Goal: Information Seeking & Learning: Learn about a topic

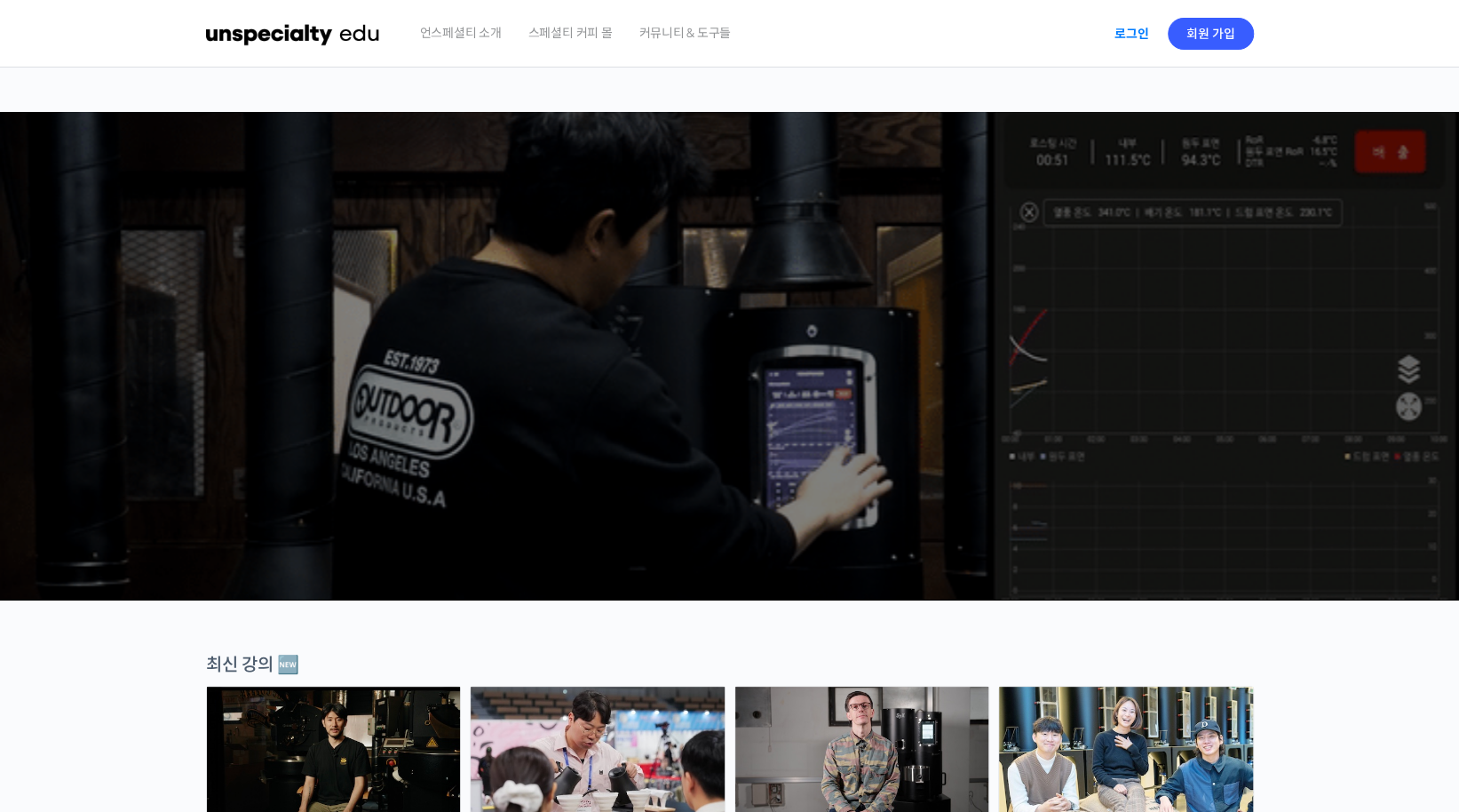
click at [1119, 30] on link "로그인" at bounding box center [1131, 33] width 56 height 41
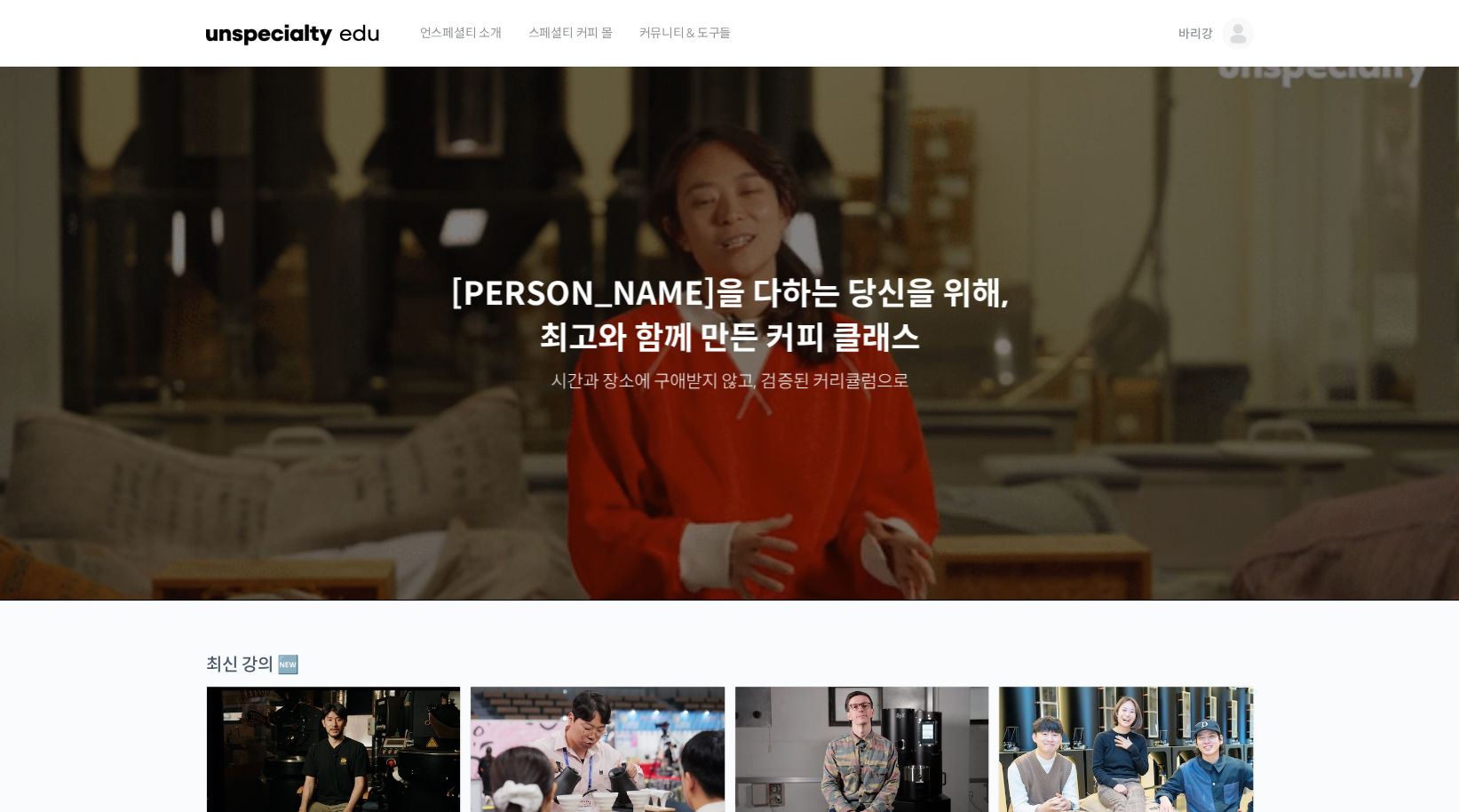
click at [1194, 30] on span "바리강" at bounding box center [1195, 34] width 34 height 16
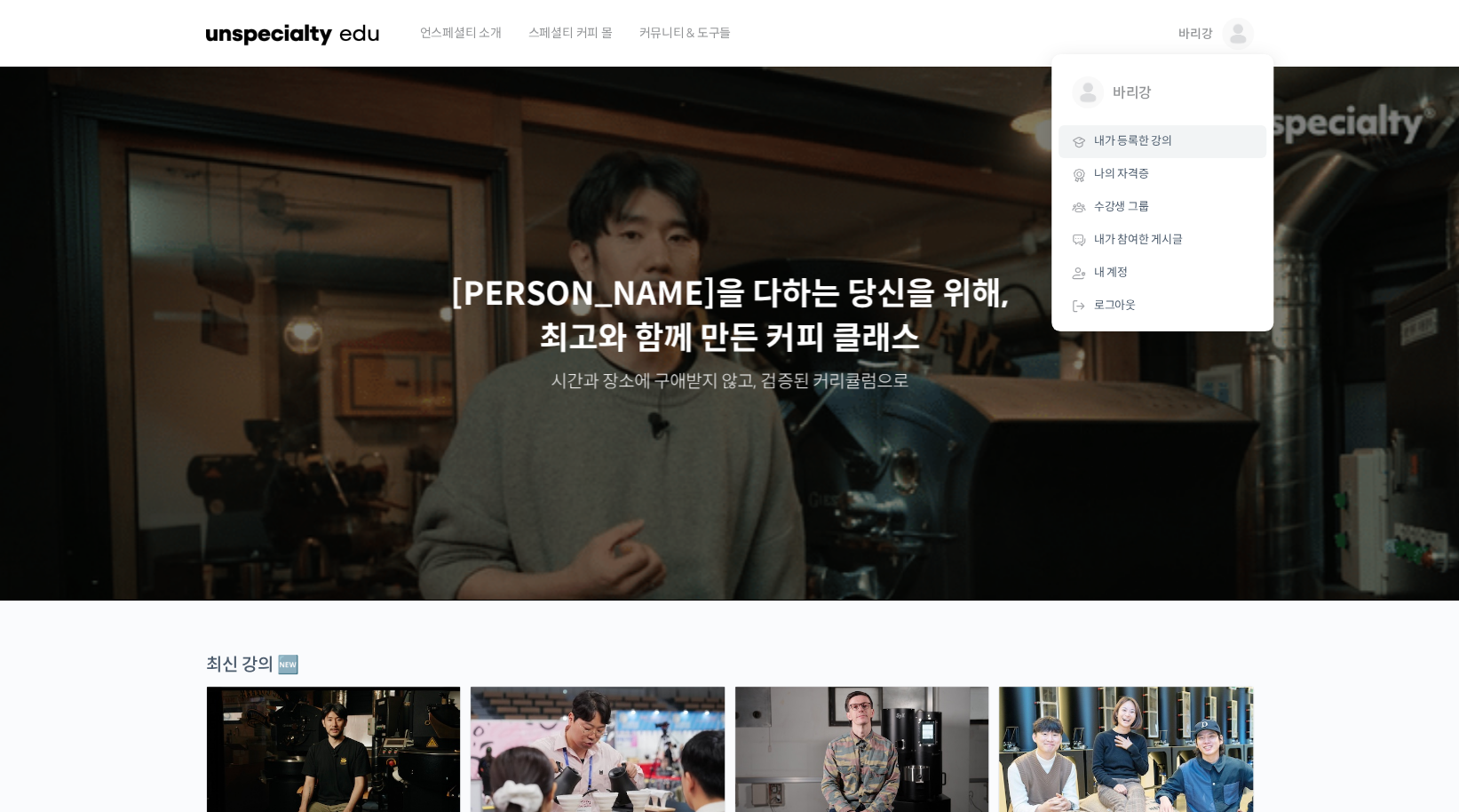
click at [1159, 141] on span "내가 등록한 강의" at bounding box center [1132, 140] width 78 height 15
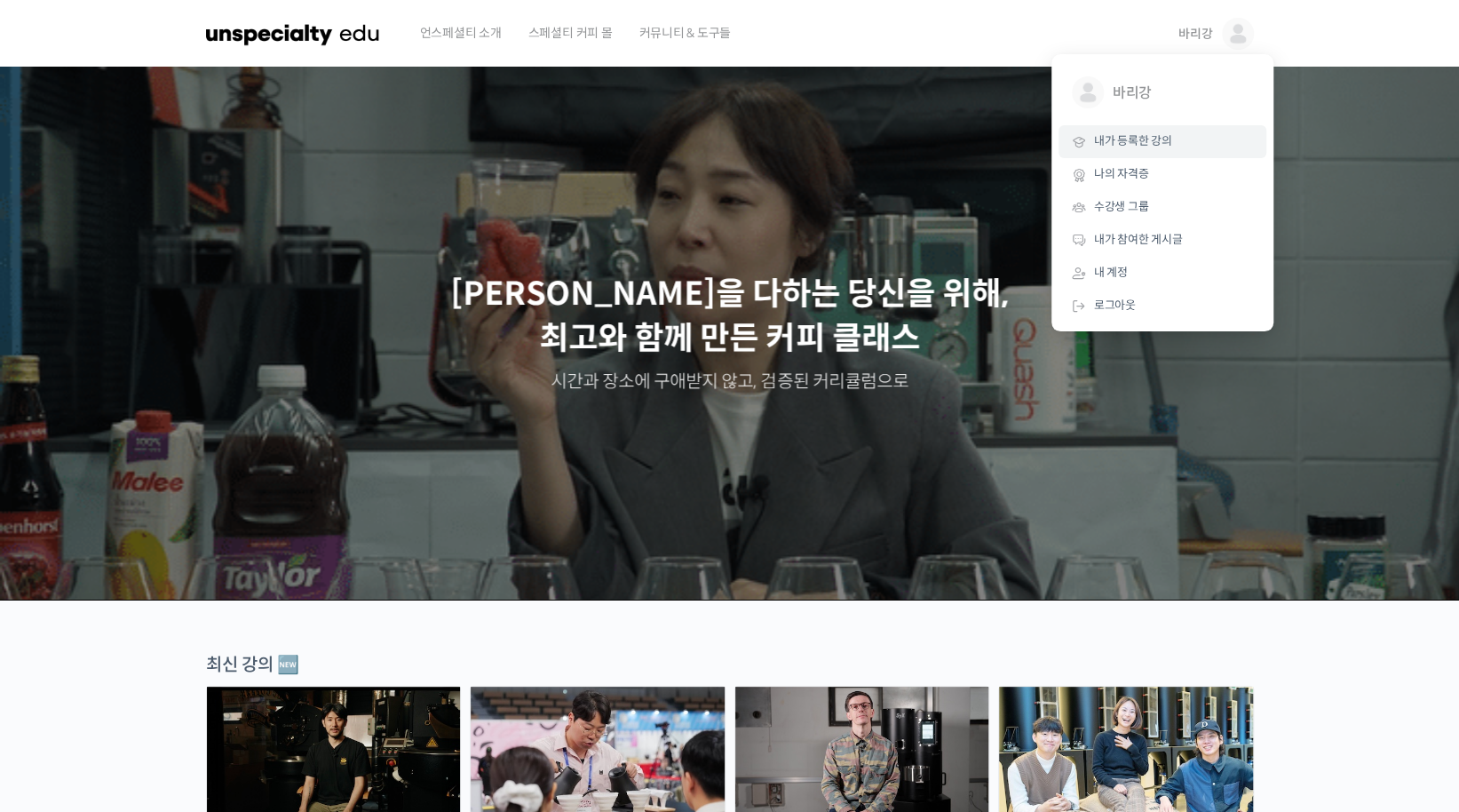
click at [1147, 143] on span "내가 등록한 강의" at bounding box center [1132, 140] width 78 height 15
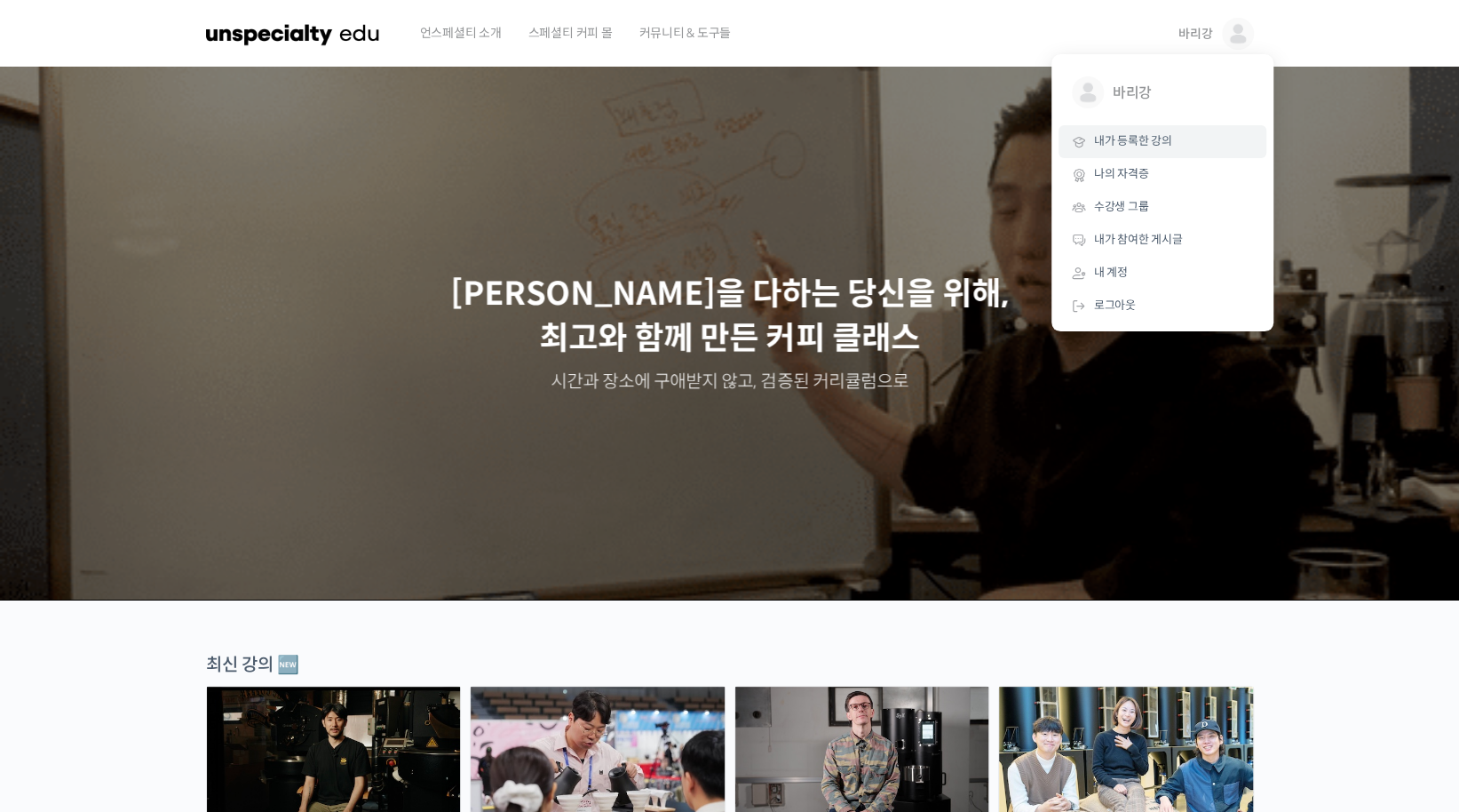
click at [1147, 143] on span "내가 등록한 강의" at bounding box center [1132, 140] width 78 height 15
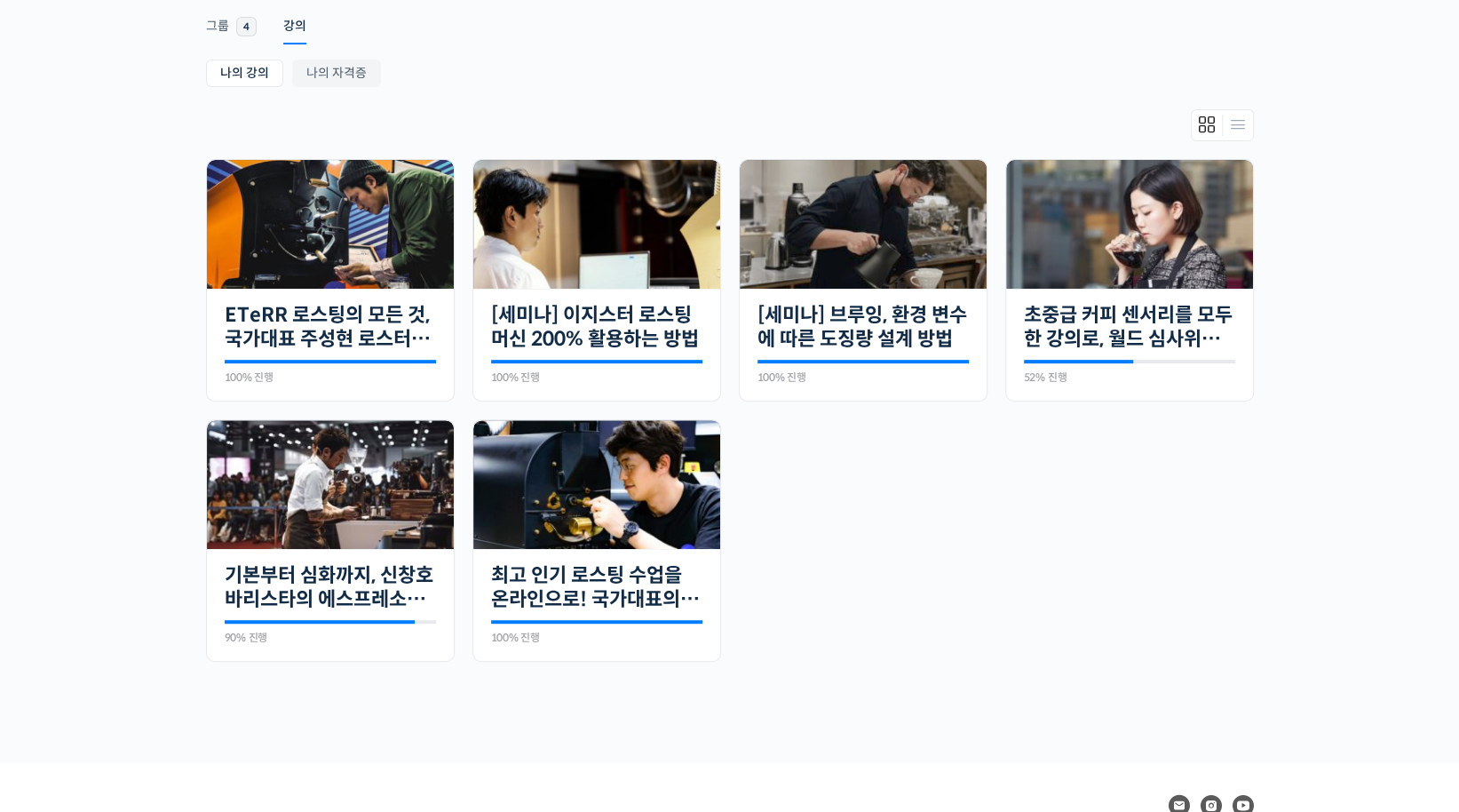
scroll to position [147, 0]
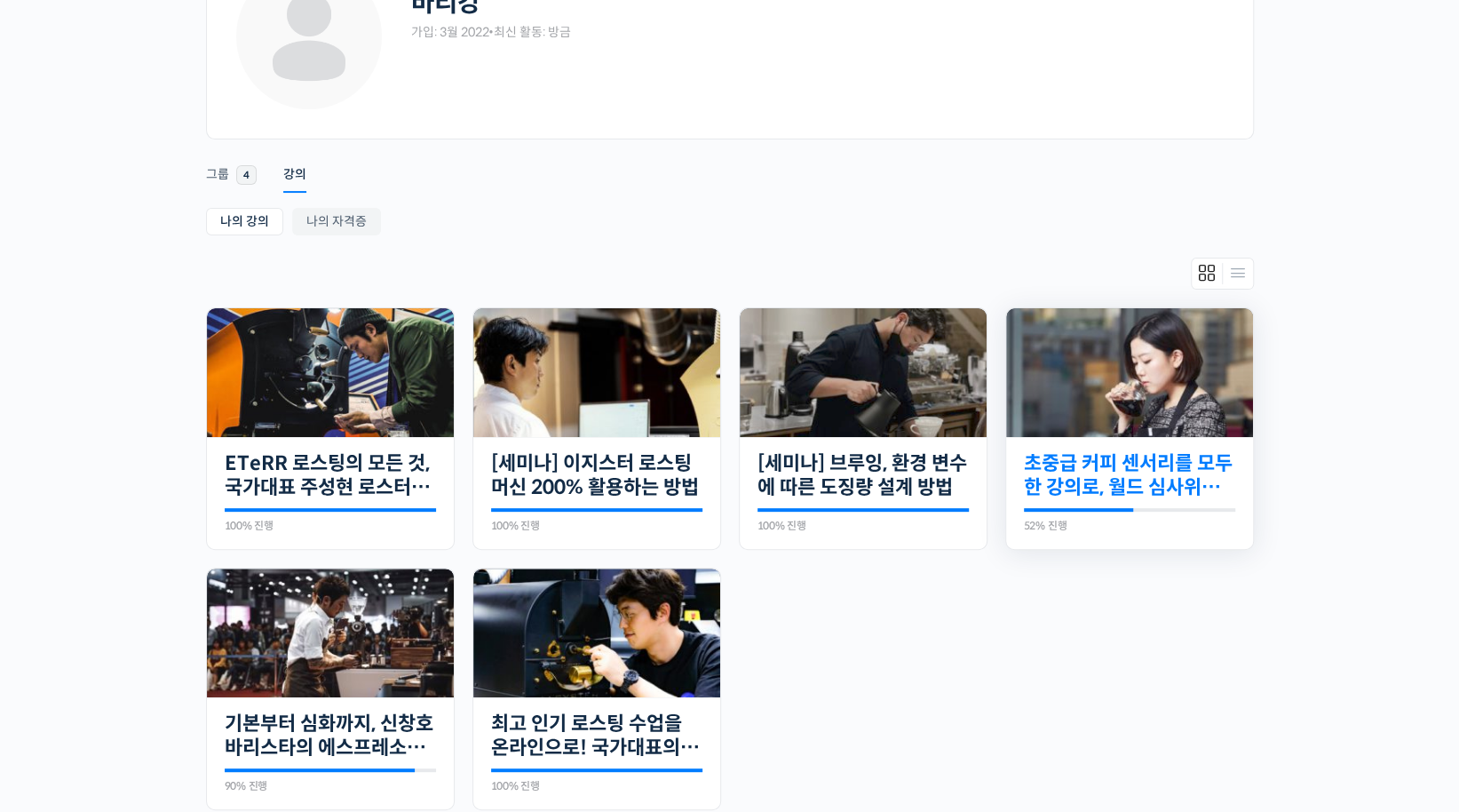
click at [1189, 451] on link "초중급 커피 센서리를 모두 한 강의로, 월드 심사위원의 센서리 클래스" at bounding box center [1129, 475] width 211 height 48
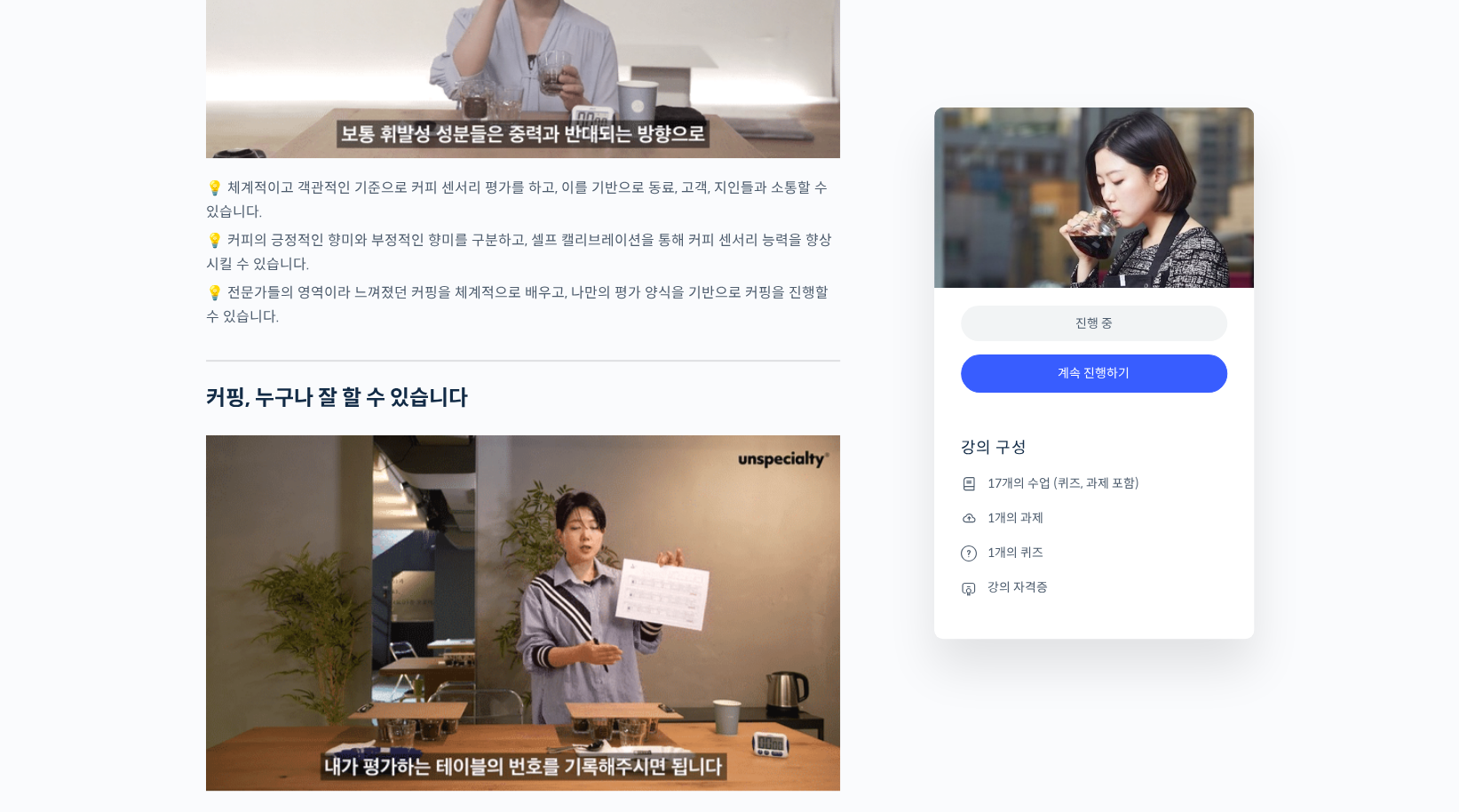
scroll to position [4736, 0]
